Goal: Use online tool/utility: Utilize a website feature to perform a specific function

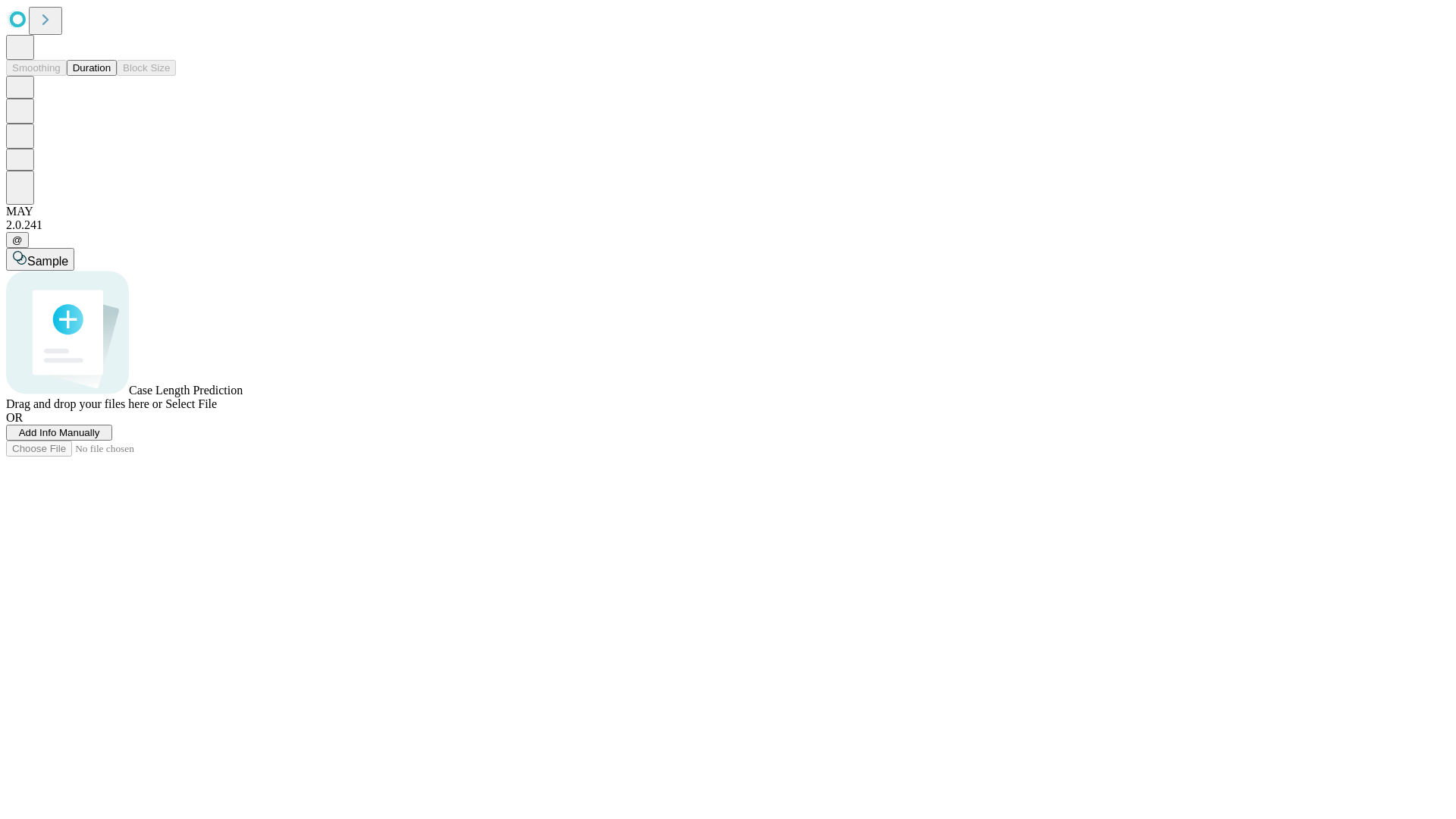
click at [111, 76] on button "Duration" at bounding box center [92, 68] width 50 height 16
click at [100, 438] on span "Add Info Manually" at bounding box center [59, 433] width 81 height 11
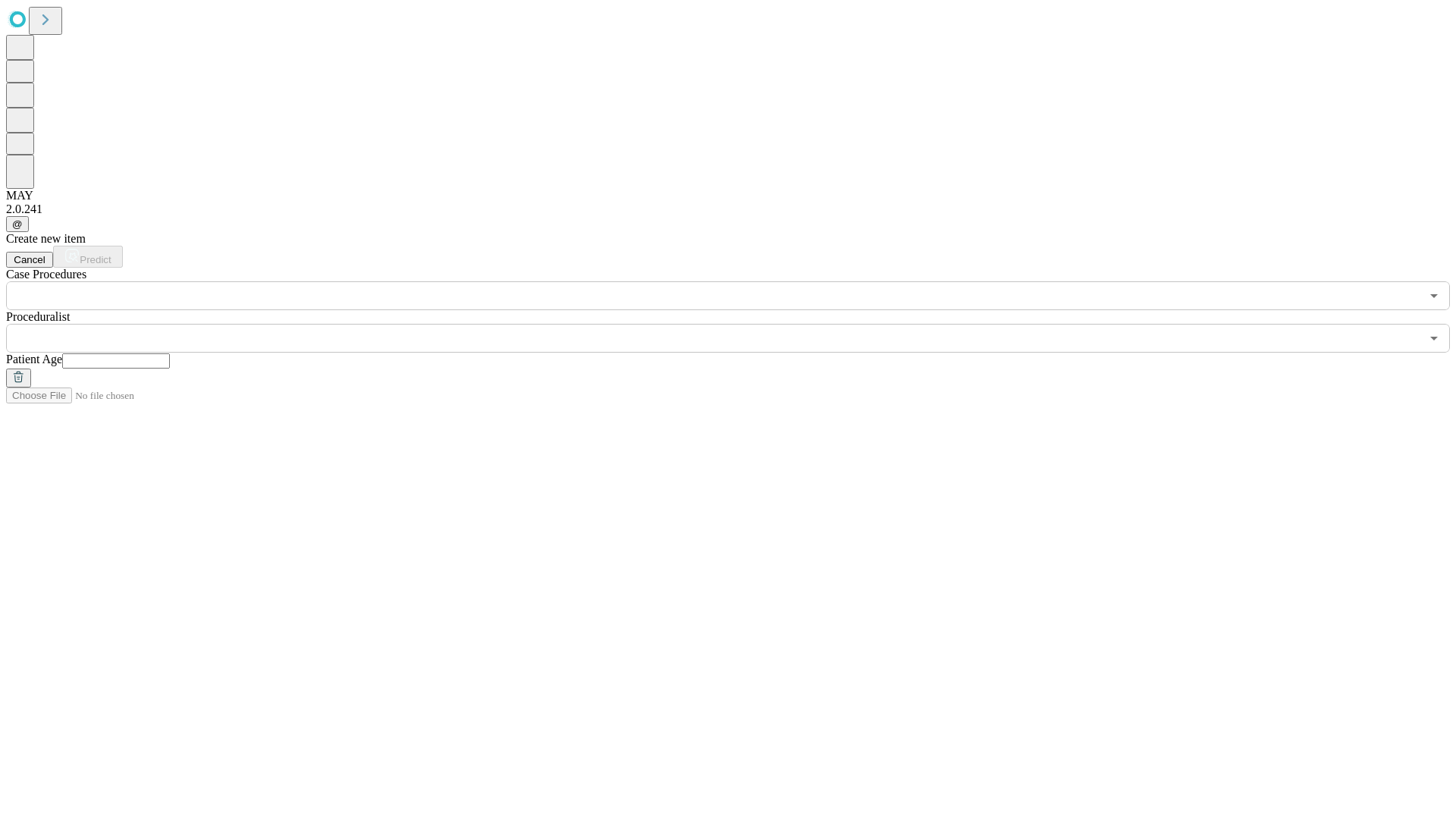
click at [170, 353] on input "text" at bounding box center [116, 360] width 107 height 15
type input "**"
click at [739, 324] on input "text" at bounding box center [713, 338] width 1414 height 28
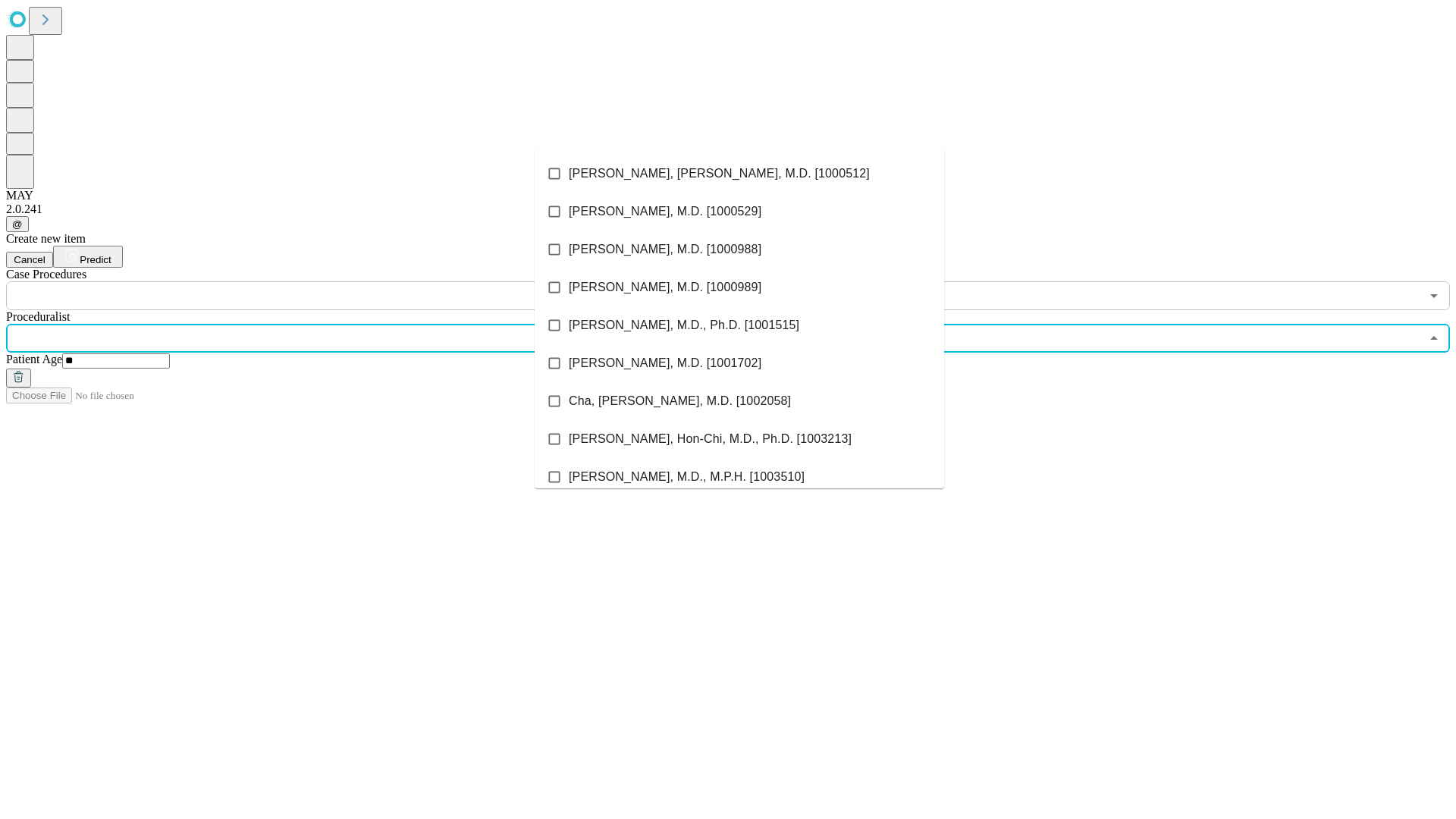
click at [739, 173] on li "[PERSON_NAME], [PERSON_NAME], M.D. [1000512]" at bounding box center [739, 173] width 409 height 38
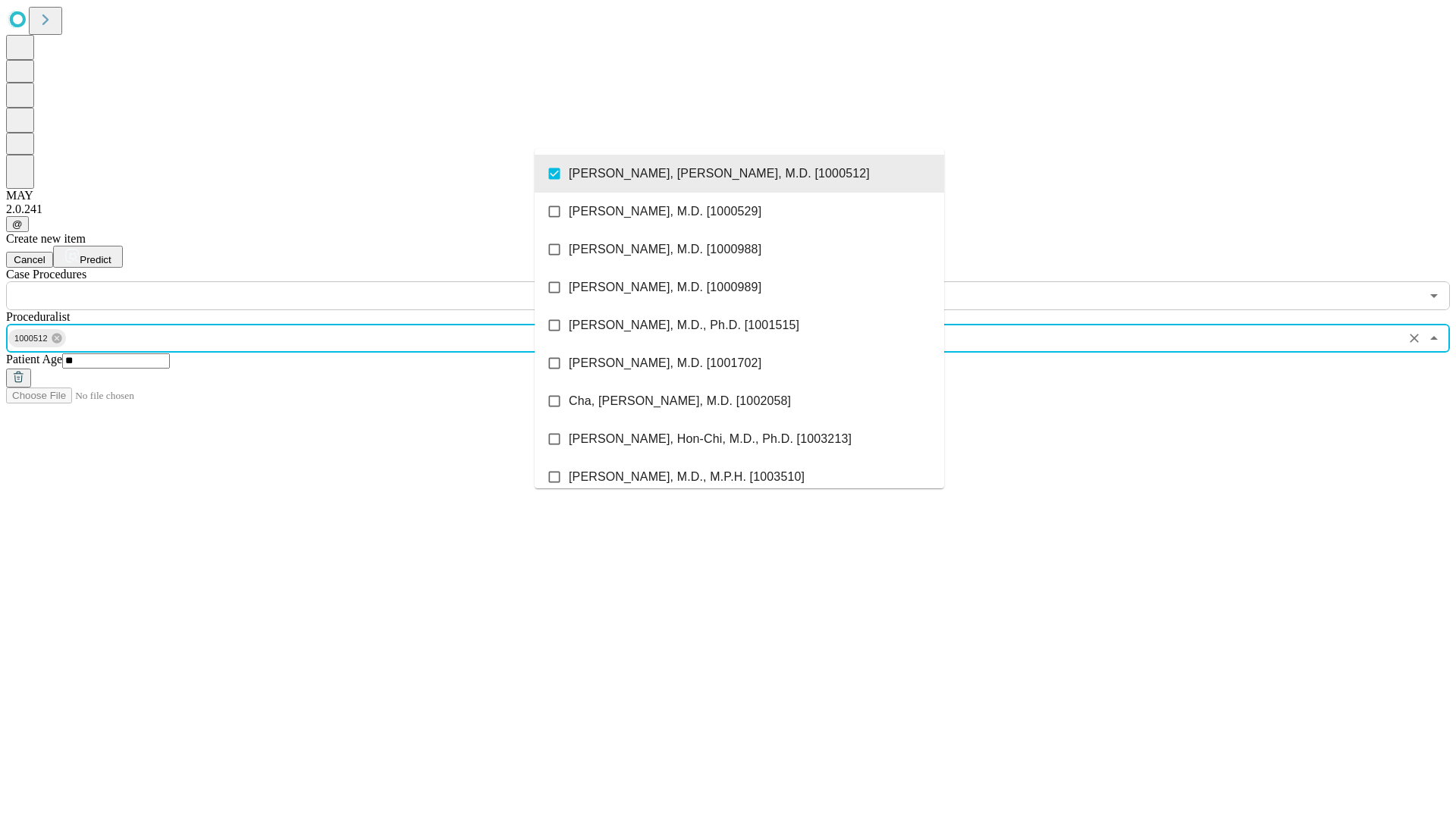
click at [318, 281] on input "text" at bounding box center [713, 295] width 1414 height 28
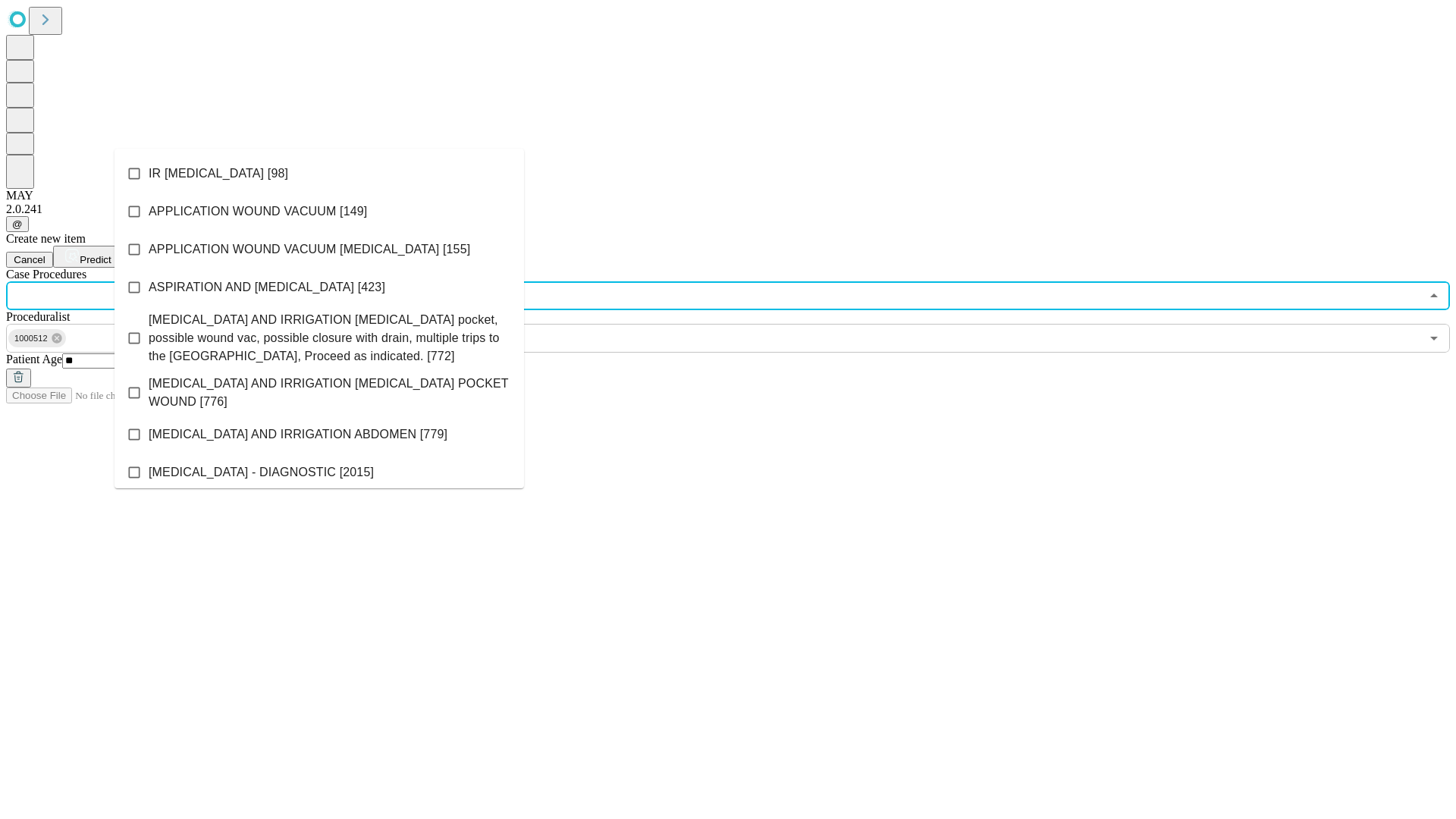
click at [319, 173] on li "IR [MEDICAL_DATA] [98]" at bounding box center [319, 173] width 409 height 38
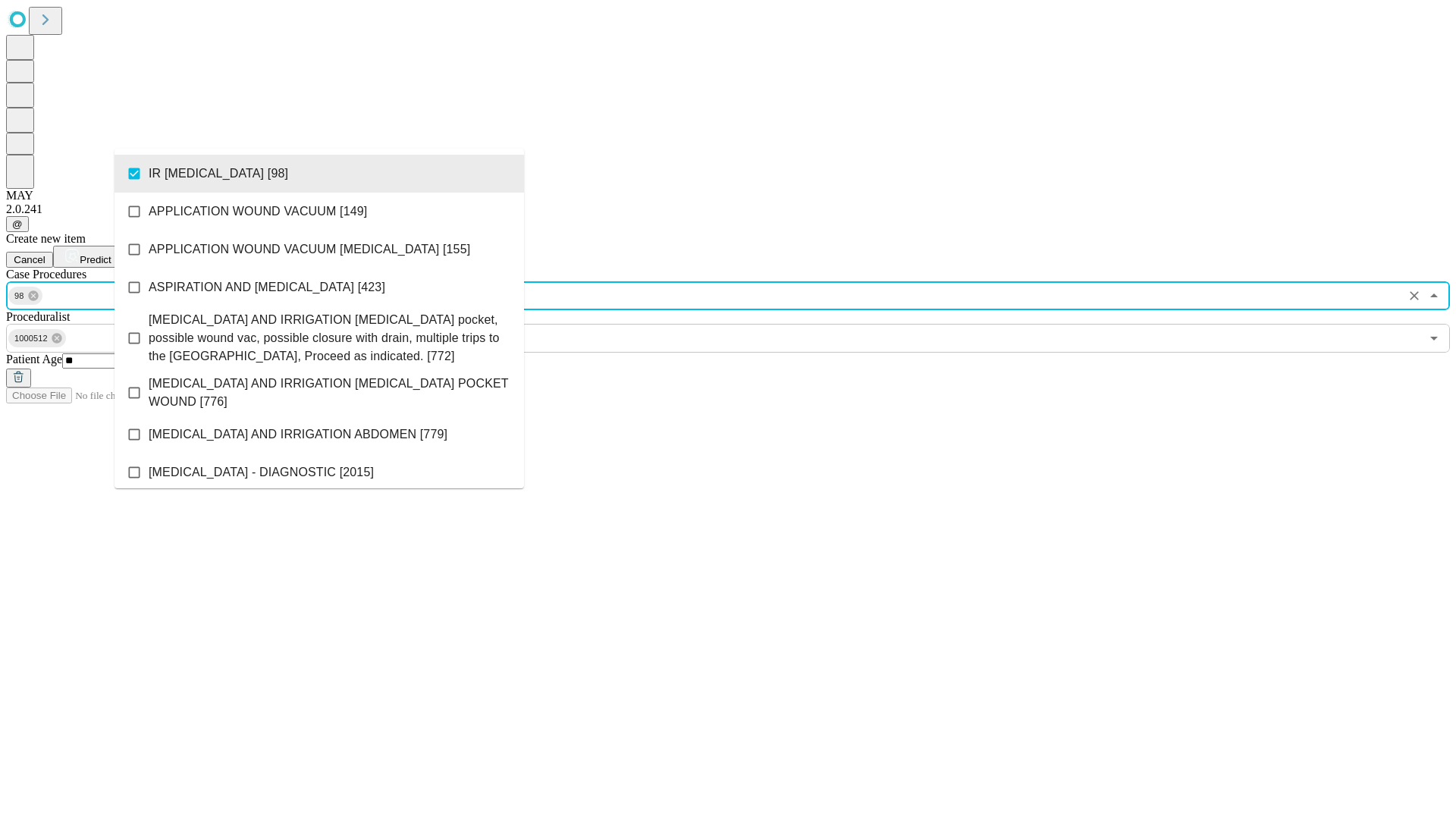
click at [111, 254] on span "Predict" at bounding box center [95, 259] width 31 height 11
